Goal: Transaction & Acquisition: Purchase product/service

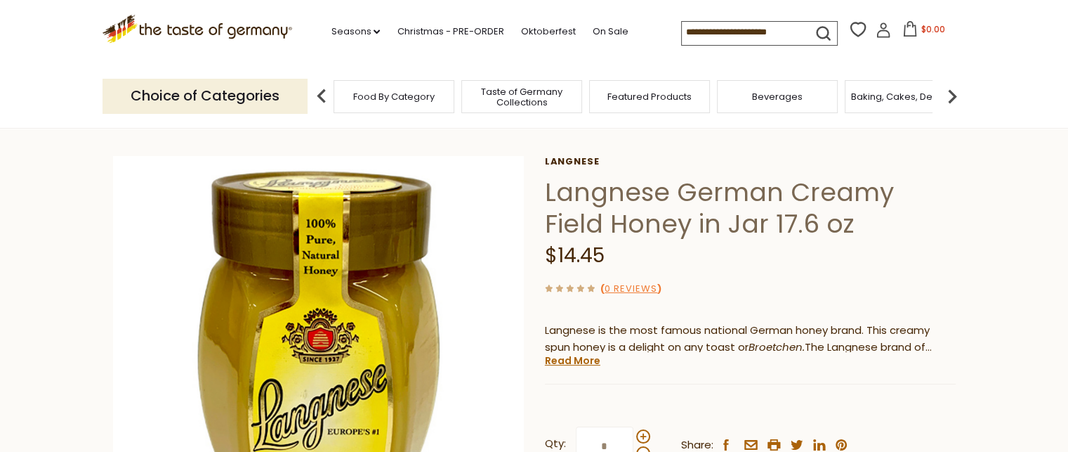
scroll to position [140, 0]
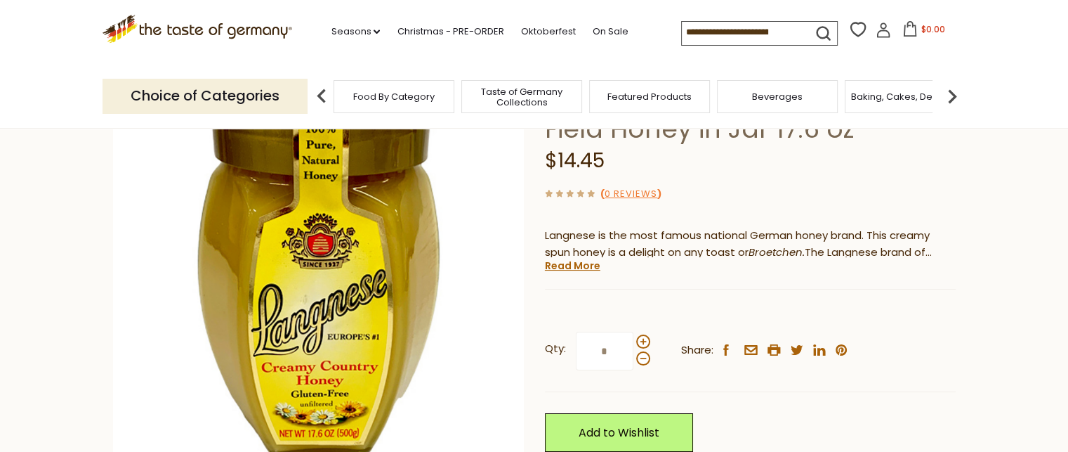
click at [791, 182] on div "Langnese Langnese German Creamy Field Honey in Jar 17.6 oz $14.45 ( 0 Reviews )…" at bounding box center [750, 331] width 411 height 540
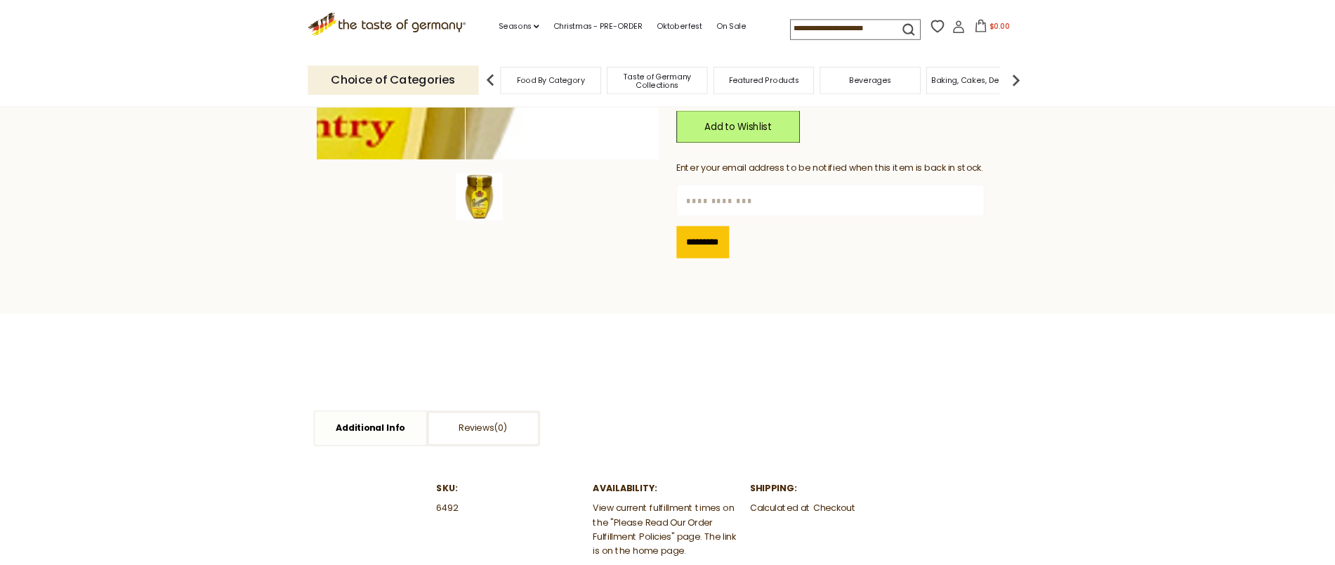
scroll to position [422, 0]
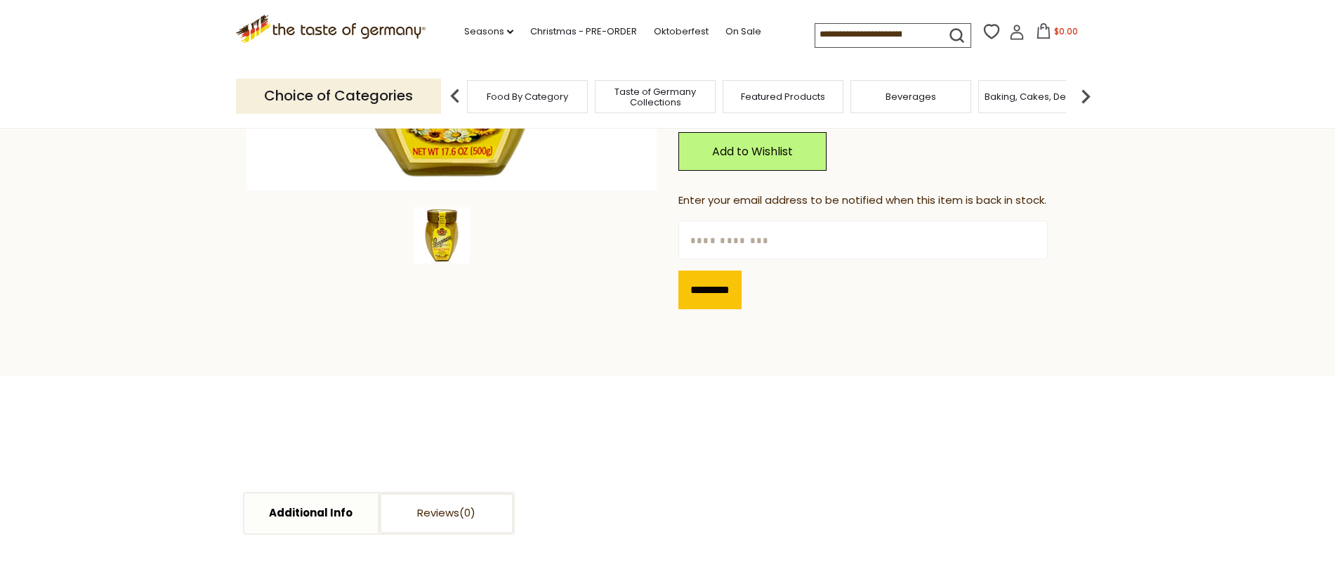
click at [439, 225] on img at bounding box center [442, 235] width 56 height 56
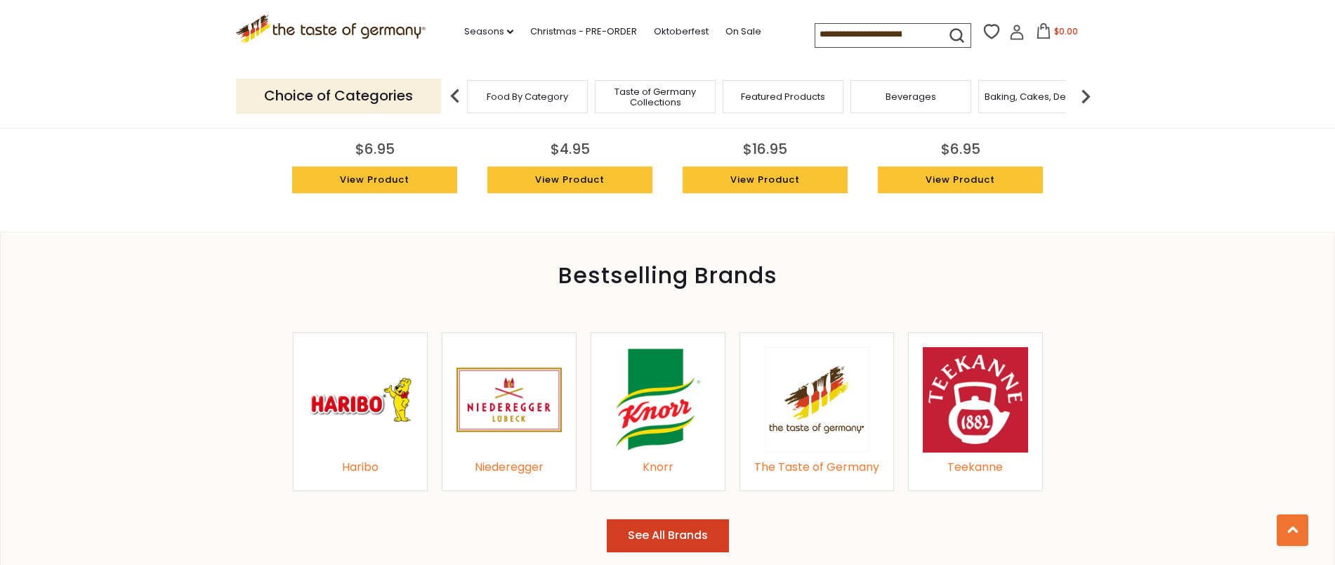
scroll to position [1563, 0]
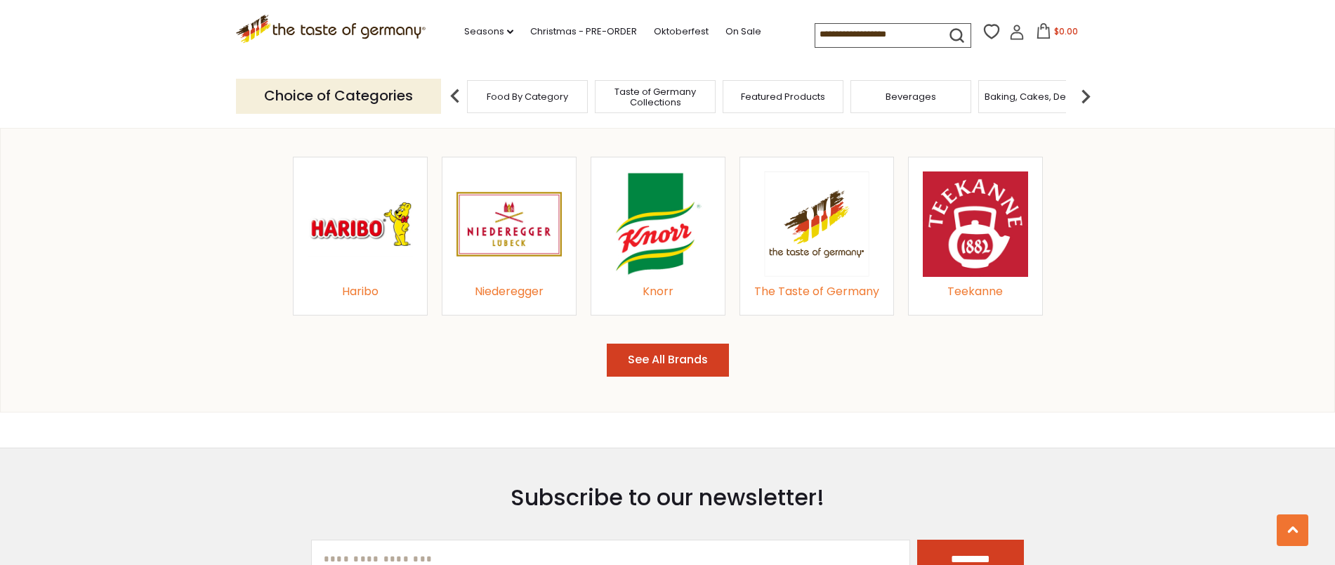
click at [366, 220] on img at bounding box center [360, 223] width 105 height 105
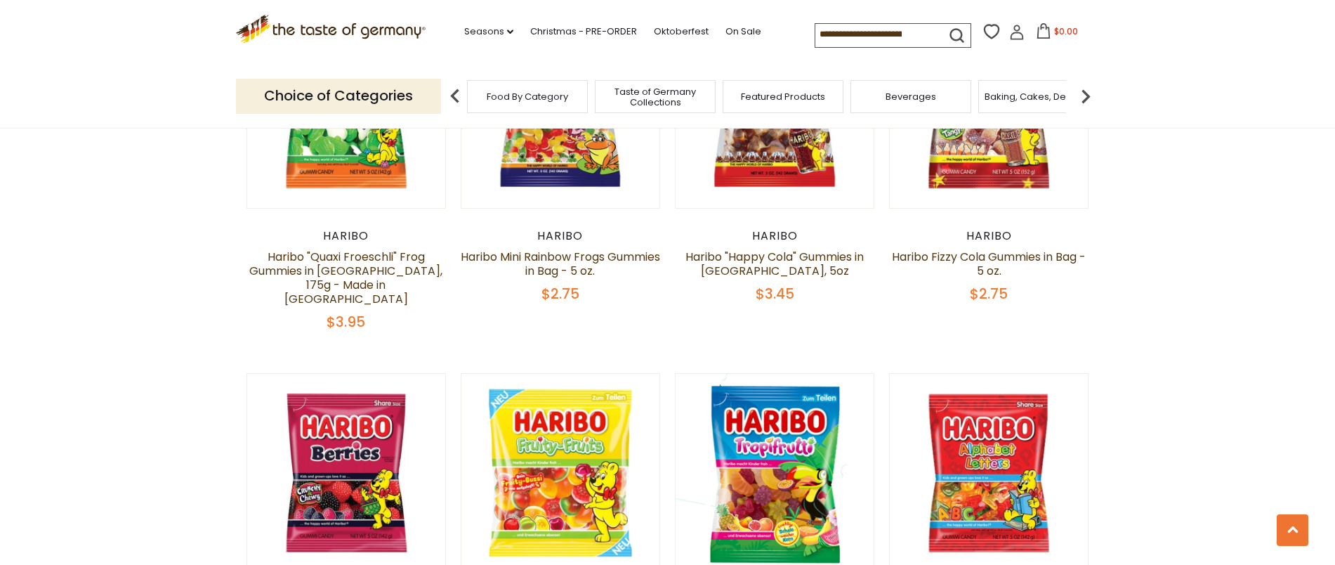
scroll to position [652, 0]
